Goal: Entertainment & Leisure: Consume media (video, audio)

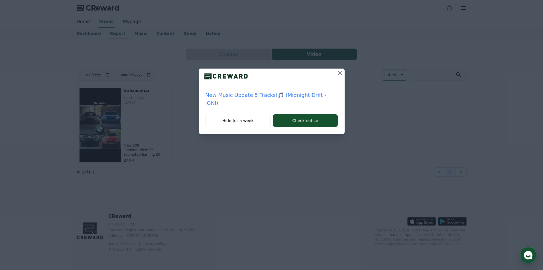
click at [180, 61] on div "New Music Update 5 Tracks!🎵 (Midnight Drift - IGNI) Hide for a week Check notice" at bounding box center [271, 71] width 543 height 143
click at [337, 74] on icon at bounding box center [340, 73] width 7 height 7
click at [339, 72] on icon at bounding box center [340, 73] width 7 height 7
click at [337, 76] on icon at bounding box center [340, 73] width 7 height 7
click at [332, 76] on div at bounding box center [272, 76] width 146 height 16
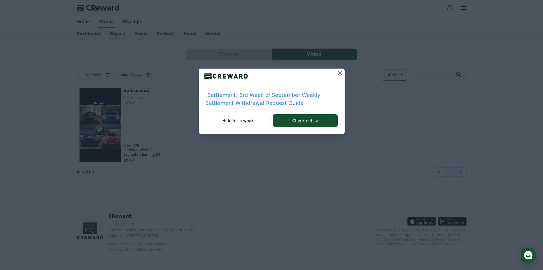
click at [332, 73] on div at bounding box center [272, 76] width 146 height 16
click at [337, 73] on button at bounding box center [340, 72] width 9 height 9
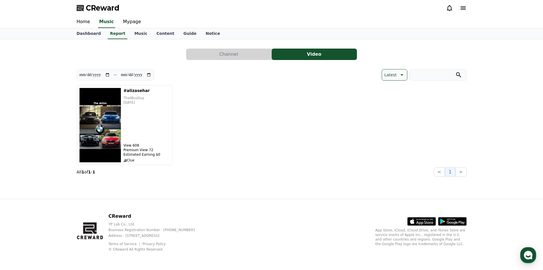
click at [528, 267] on div "CReward YP Lab Co., Ltd. Business Registration Number : 655-81-03655 Address : …" at bounding box center [271, 234] width 543 height 71
click at [530, 260] on div "button" at bounding box center [528, 255] width 16 height 16
